Goal: Check status

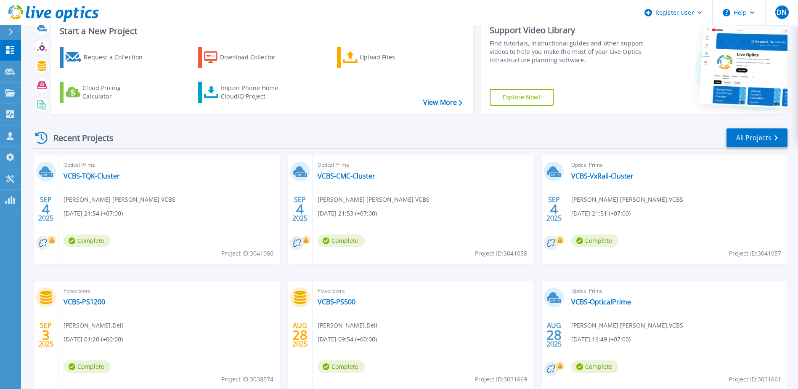
scroll to position [42, 0]
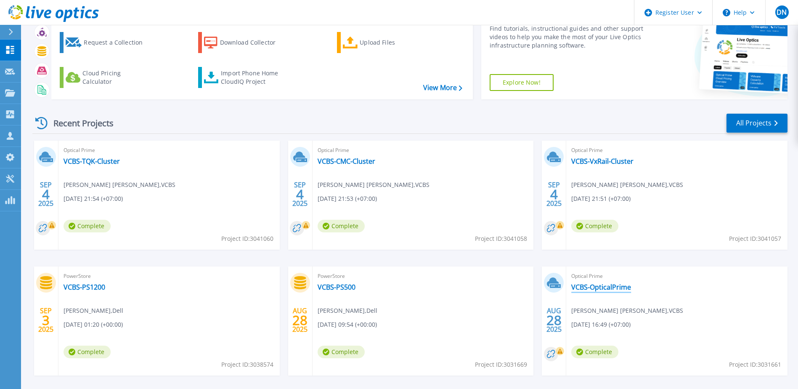
click at [606, 288] on link "VCBS-OpticalPrime" at bounding box center [601, 287] width 60 height 8
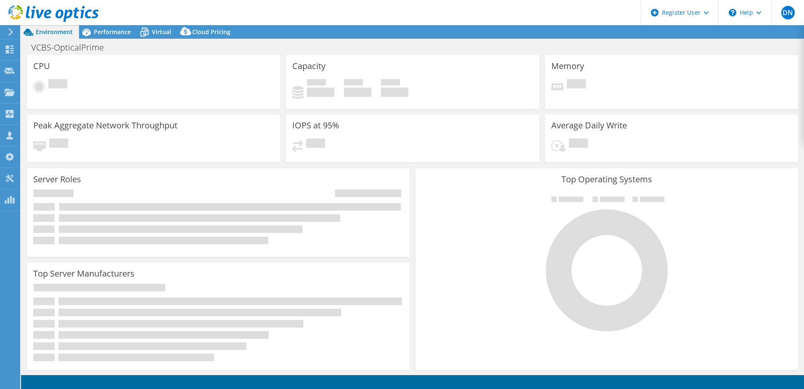
select select "[GEOGRAPHIC_DATA]"
select select "USD"
